Goal: Check status: Check status

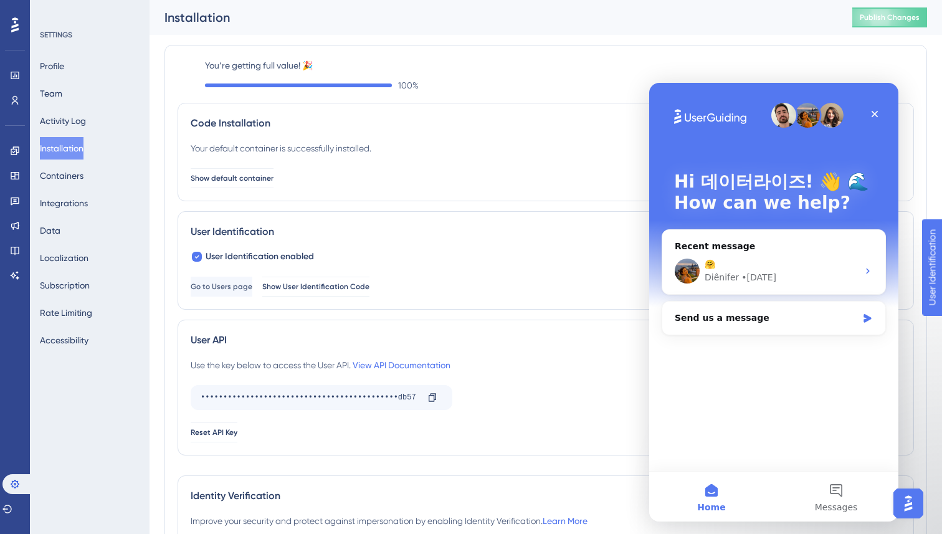
click at [153, 95] on div "Performance Users Engagement Widgets Feedback Product Updates Knowledge Base AI…" at bounding box center [546, 313] width 792 height 627
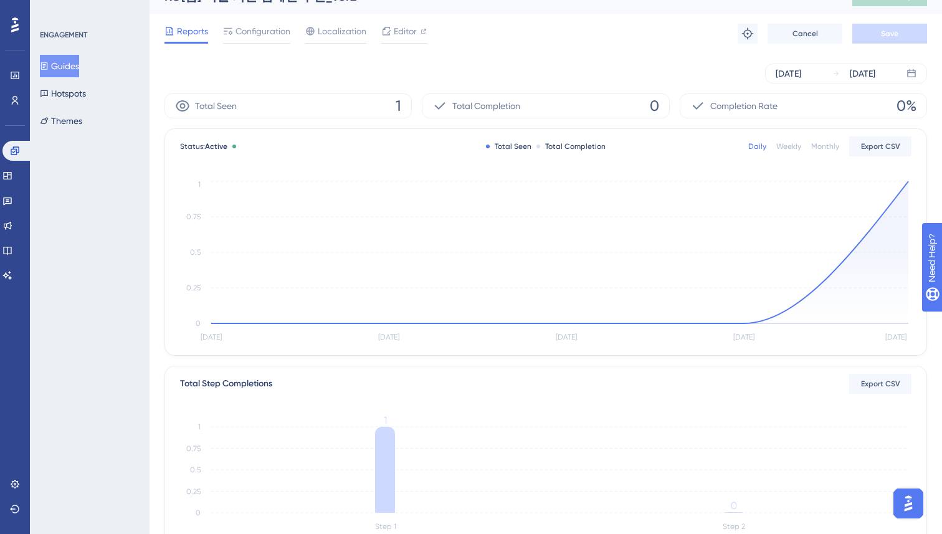
click at [69, 70] on button "Guides" at bounding box center [59, 66] width 39 height 22
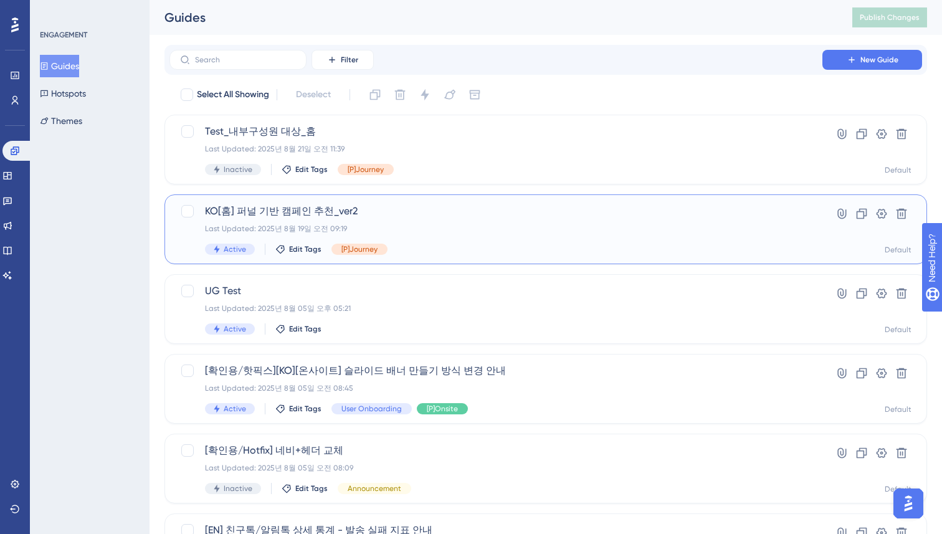
click at [406, 237] on div "KO[홈] 퍼널 기반 캠페인 추천_ver2 Last Updated: 2025년 8월 19일 오전 09:19 Active Edit Tags [P…" at bounding box center [496, 229] width 582 height 51
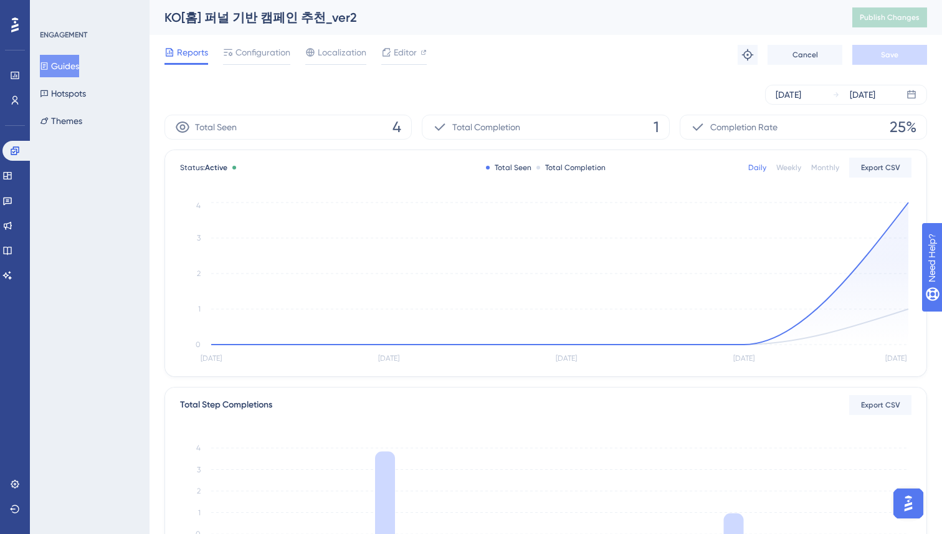
click at [536, 65] on div "Reports Configuration Localization Editor Troubleshoot Cancel Save" at bounding box center [545, 55] width 763 height 40
click at [675, 386] on div "Total Seen 4 Total Completion 1 Completion Rate 25% Status: Active Total Seen T…" at bounding box center [545, 475] width 763 height 720
click at [564, 341] on circle at bounding box center [566, 344] width 7 height 7
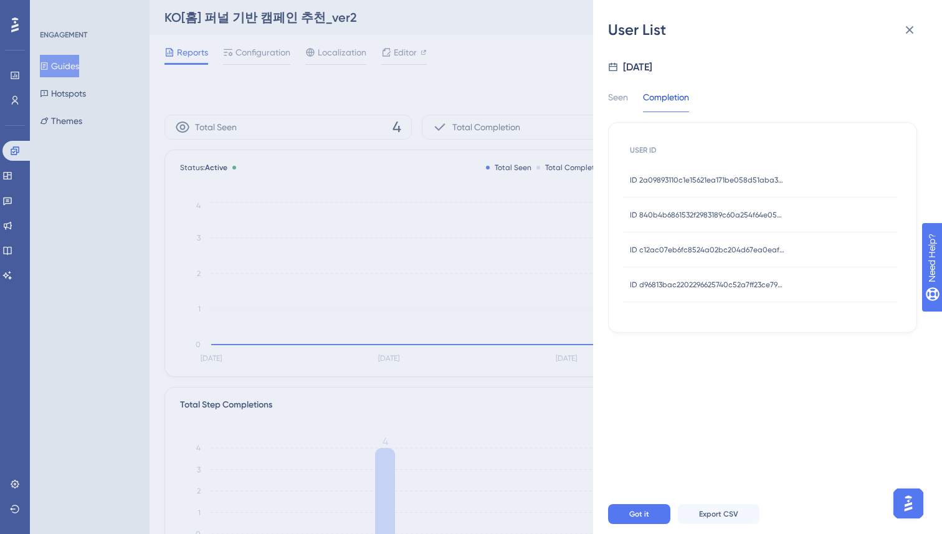
click at [616, 87] on div "Seen Completion USER ID ID 2a09893110c1e15621ea171be058d51aba326fe49bdb4b77b1a7…" at bounding box center [762, 204] width 309 height 258
click at [616, 94] on div "Seen" at bounding box center [618, 101] width 20 height 22
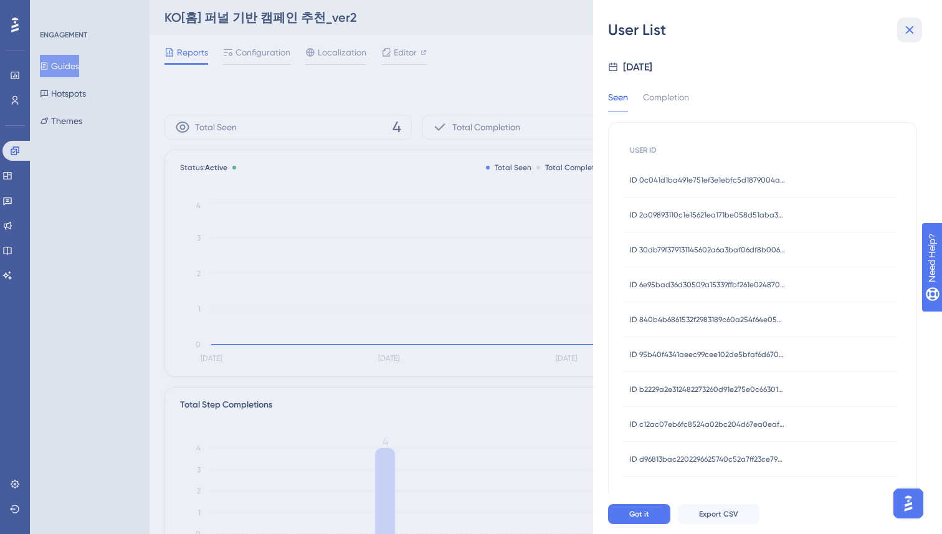
click at [906, 33] on icon at bounding box center [910, 30] width 8 height 8
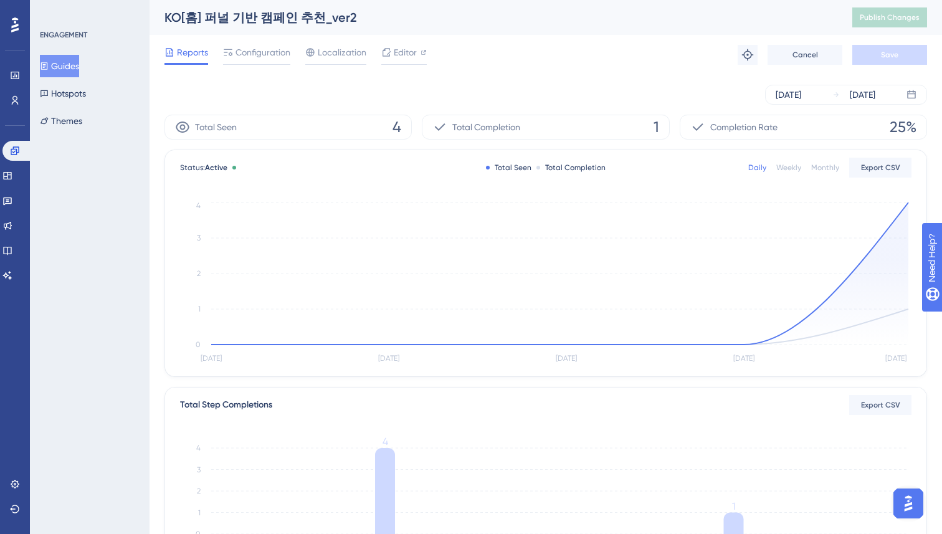
click at [604, 383] on div "Total Seen 4 Total Completion 1 Completion Rate 25% Status: Active Total Seen T…" at bounding box center [545, 475] width 763 height 720
click at [835, 95] on icon at bounding box center [835, 94] width 7 height 7
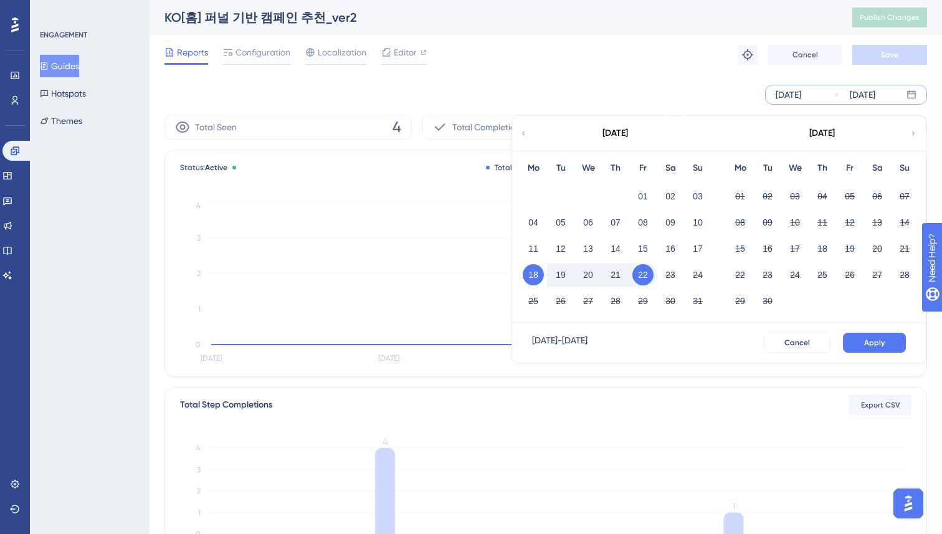
click at [525, 283] on div "18" at bounding box center [533, 275] width 27 height 24
click at [645, 273] on button "22" at bounding box center [642, 274] width 21 height 21
click at [860, 348] on button "Apply" at bounding box center [874, 343] width 63 height 20
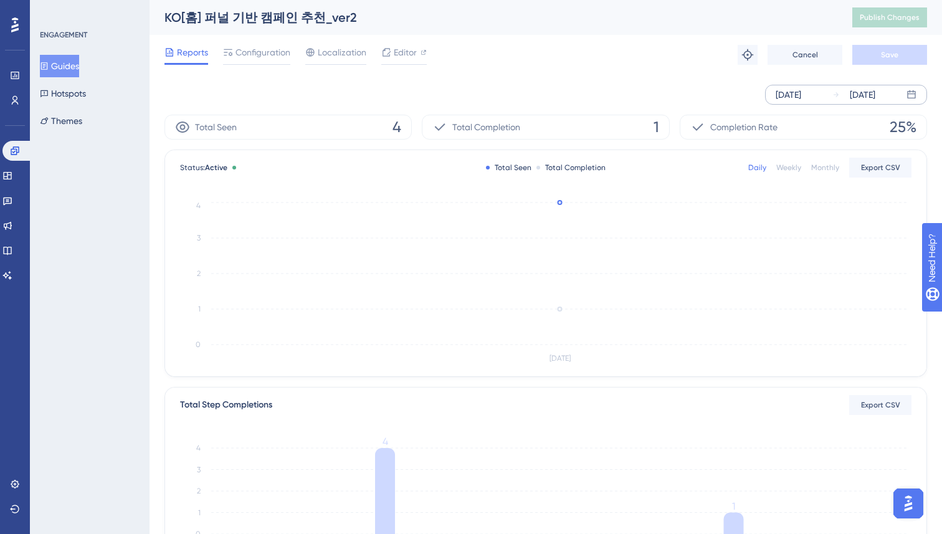
click at [875, 97] on div "[DATE]" at bounding box center [863, 94] width 26 height 15
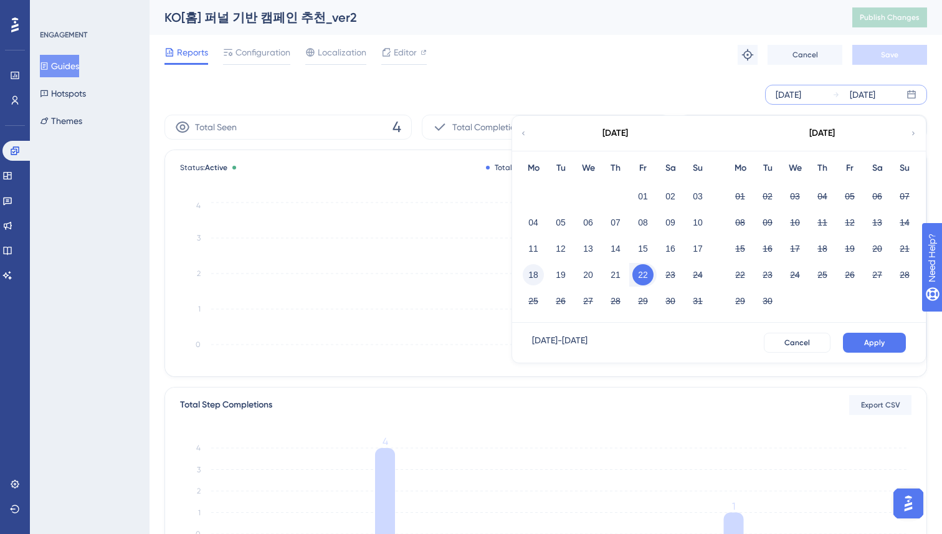
click at [528, 273] on button "18" at bounding box center [533, 274] width 21 height 21
click at [863, 350] on button "Apply" at bounding box center [874, 343] width 63 height 20
